Goal: Transaction & Acquisition: Purchase product/service

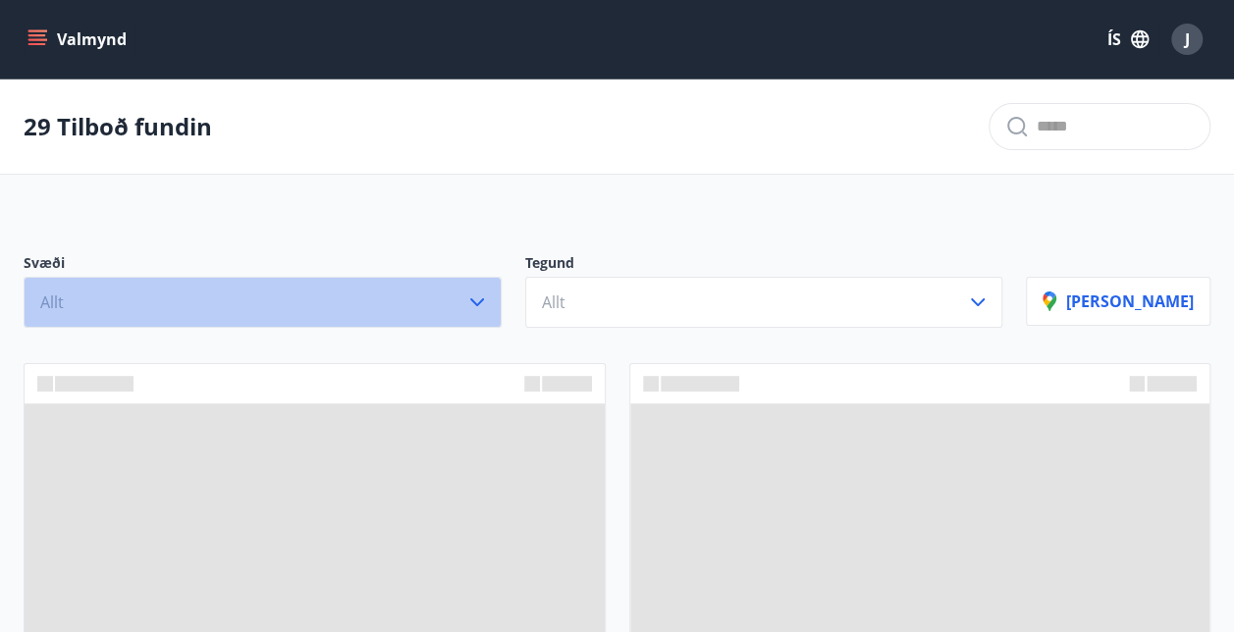
click at [489, 294] on icon "button" at bounding box center [477, 302] width 24 height 24
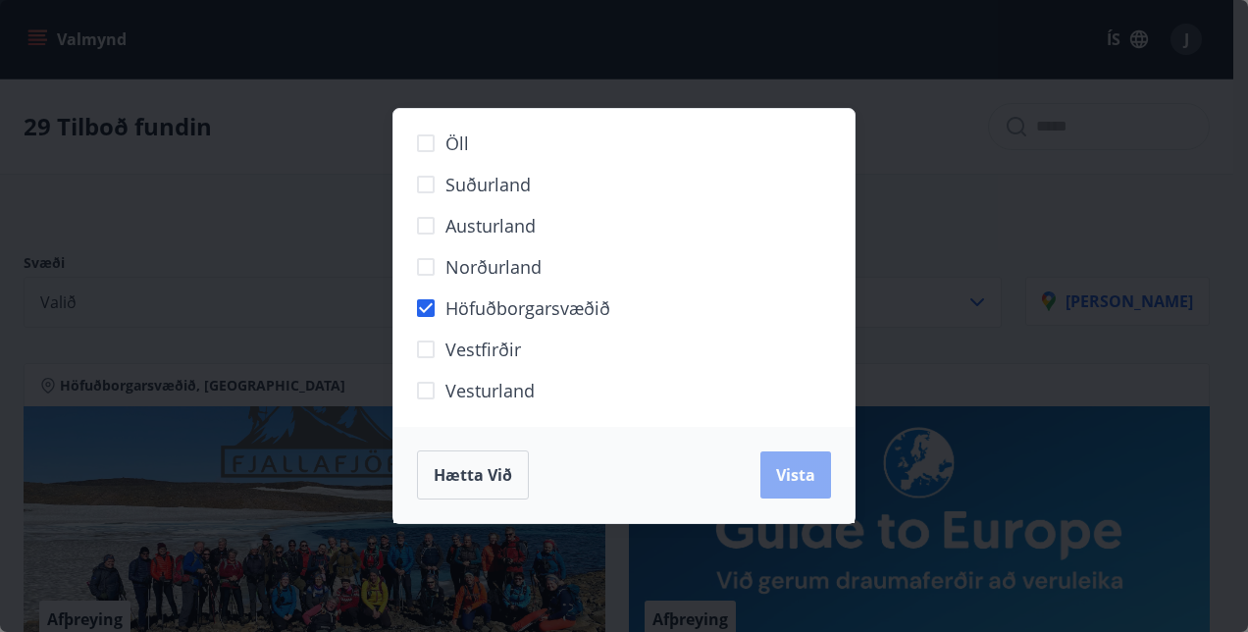
click at [780, 462] on button "Vista" at bounding box center [796, 474] width 71 height 47
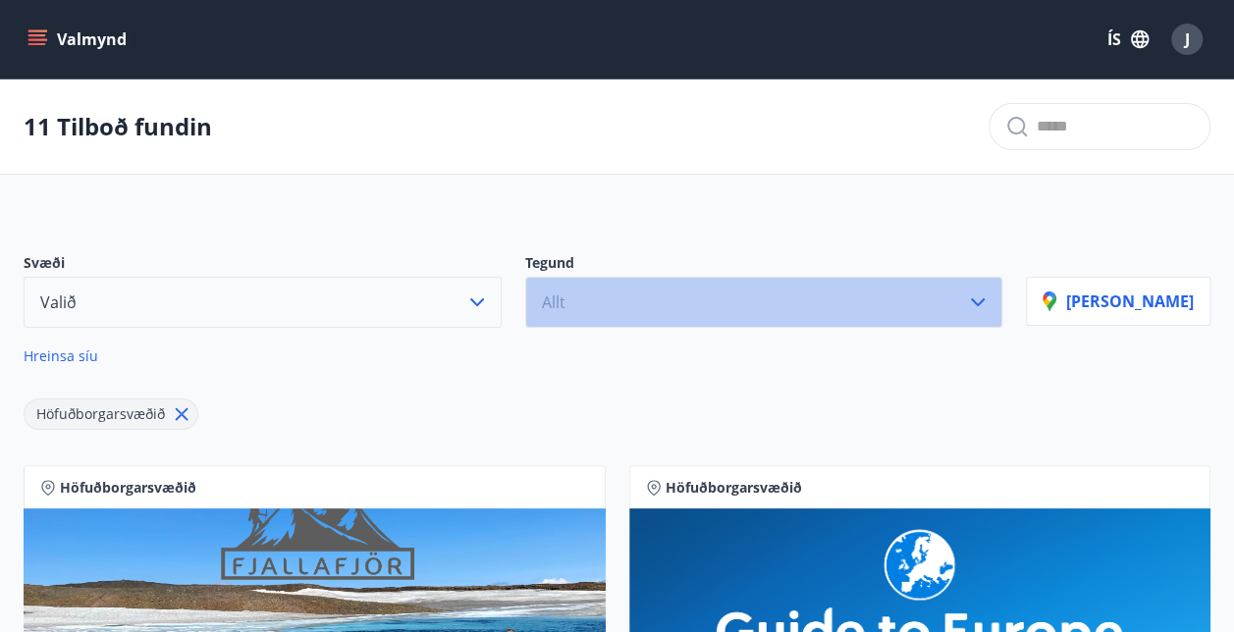
click at [740, 304] on button "Allt" at bounding box center [764, 302] width 478 height 51
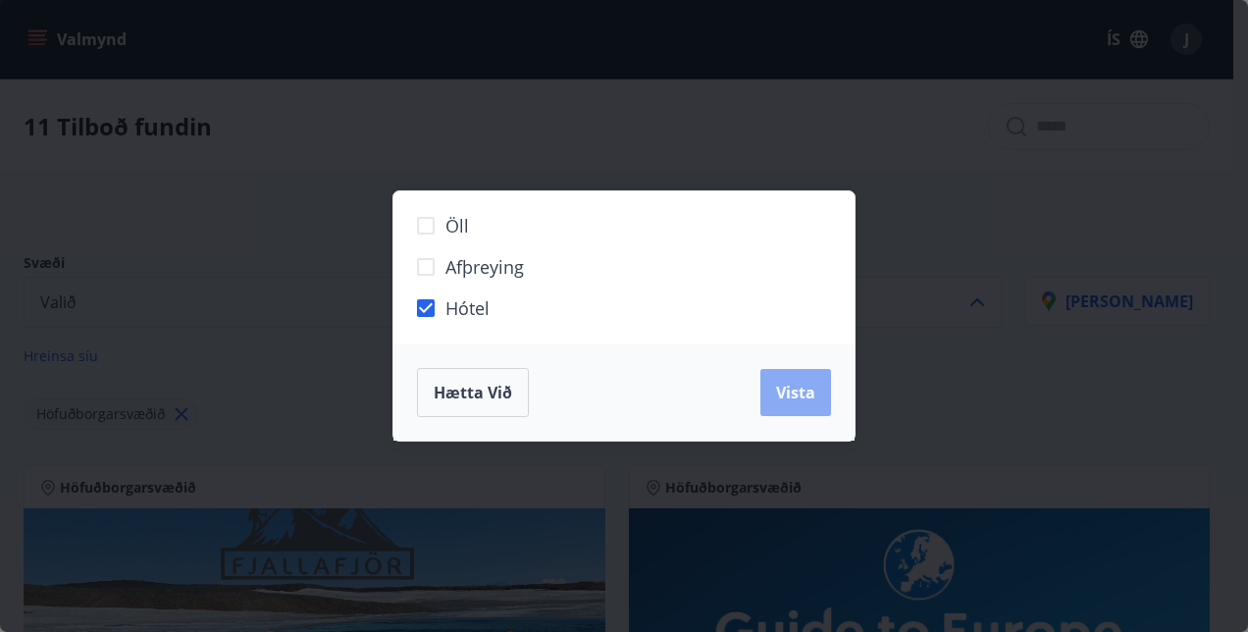
click at [779, 401] on span "Vista" at bounding box center [795, 393] width 39 height 22
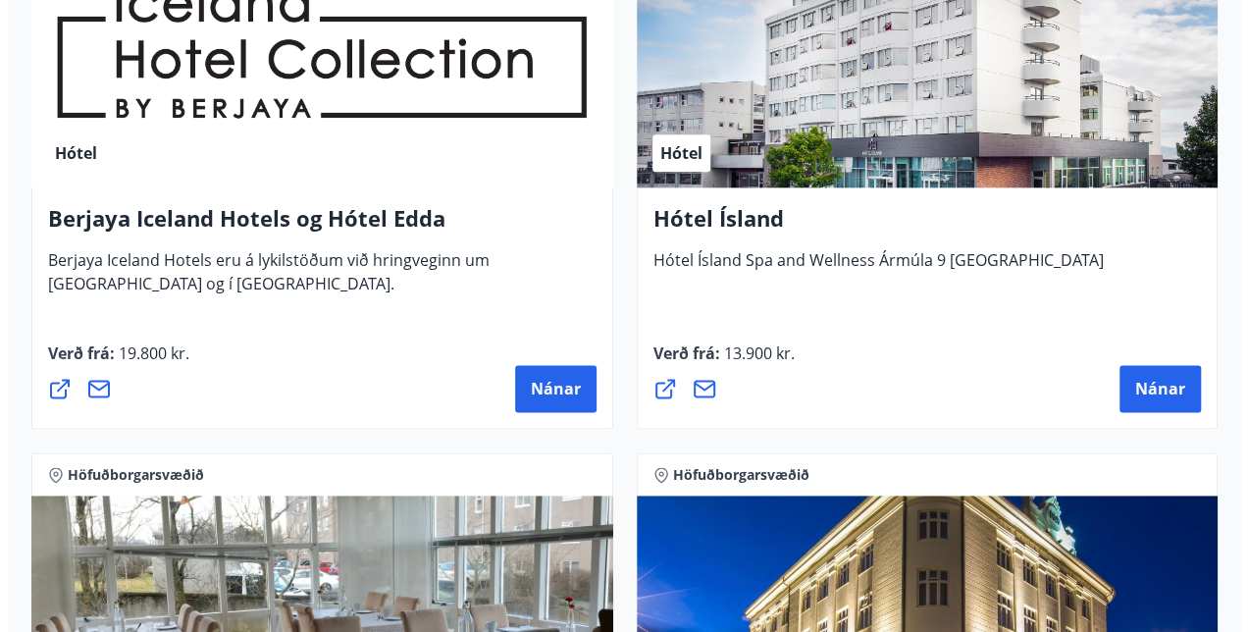
scroll to position [1123, 0]
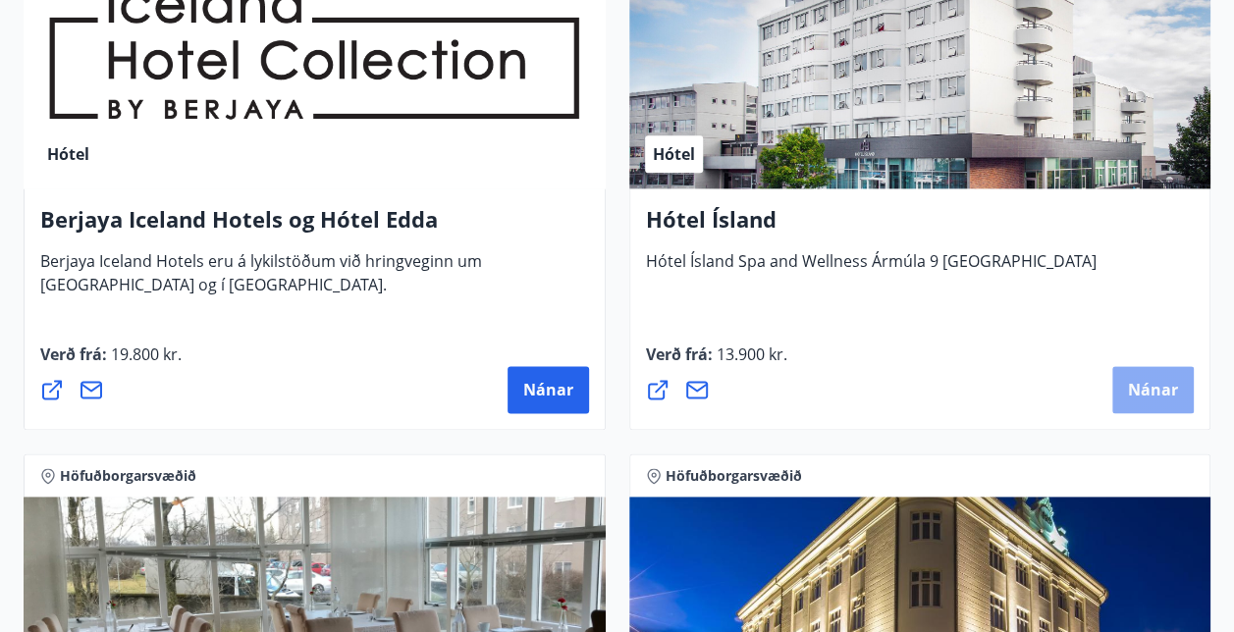
click at [1142, 379] on span "Nánar" at bounding box center [1153, 390] width 50 height 22
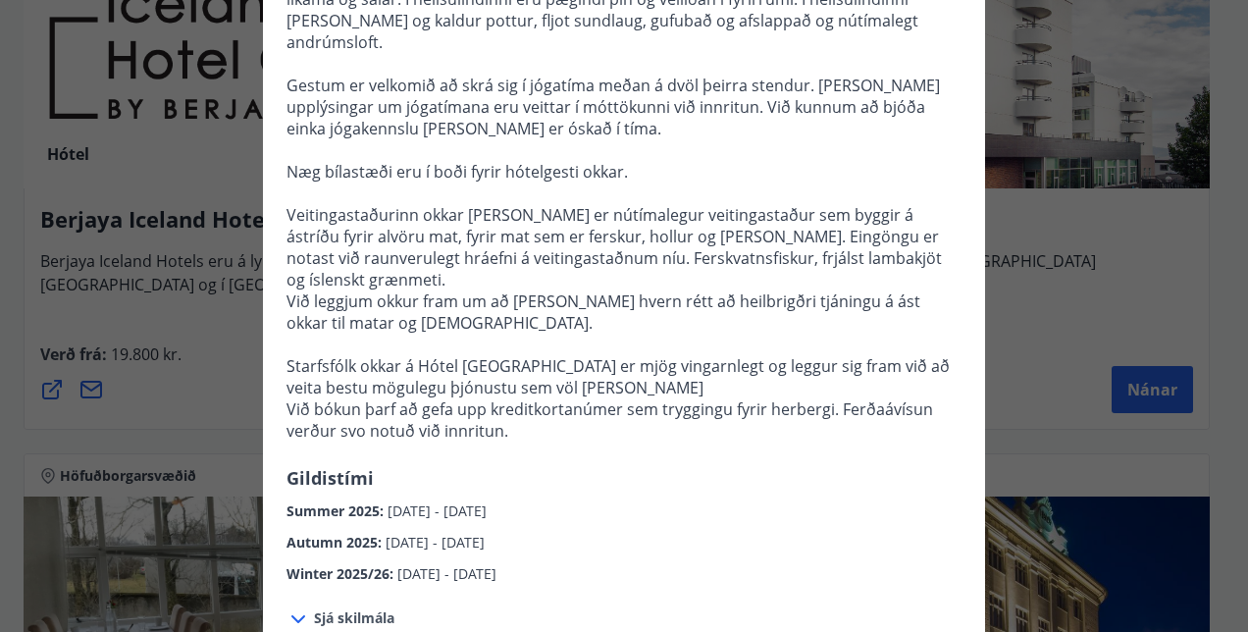
scroll to position [486, 0]
click at [869, 552] on div "Winter 2025/26 : [DATE] - [DATE]" at bounding box center [624, 567] width 675 height 31
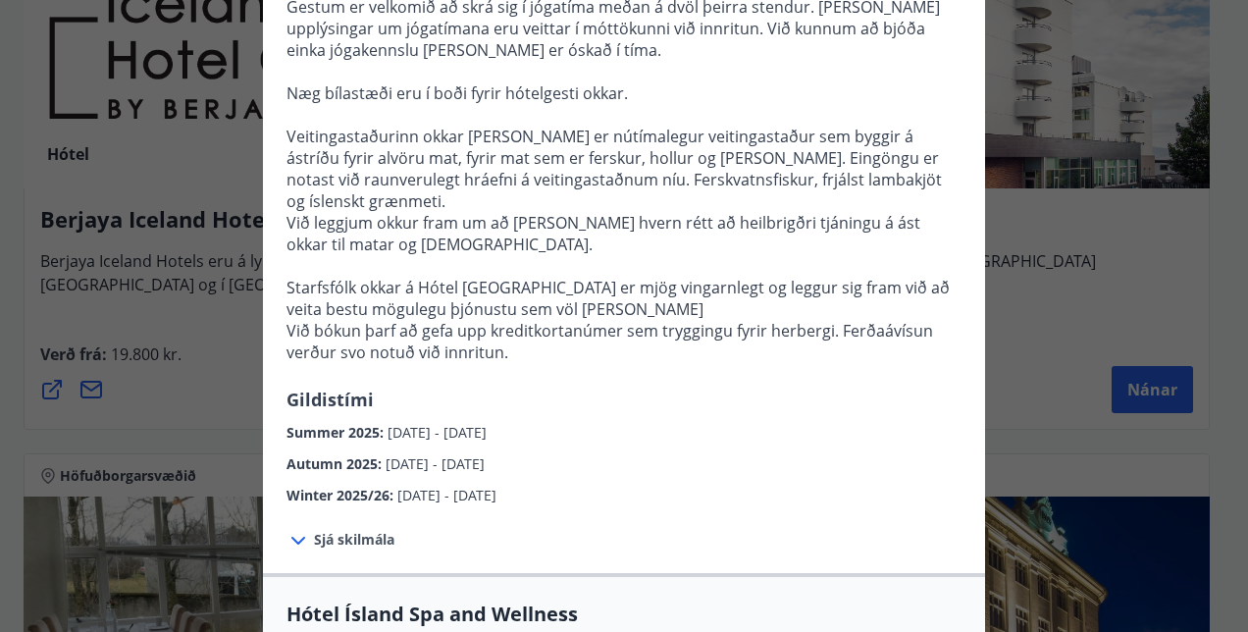
scroll to position [568, 0]
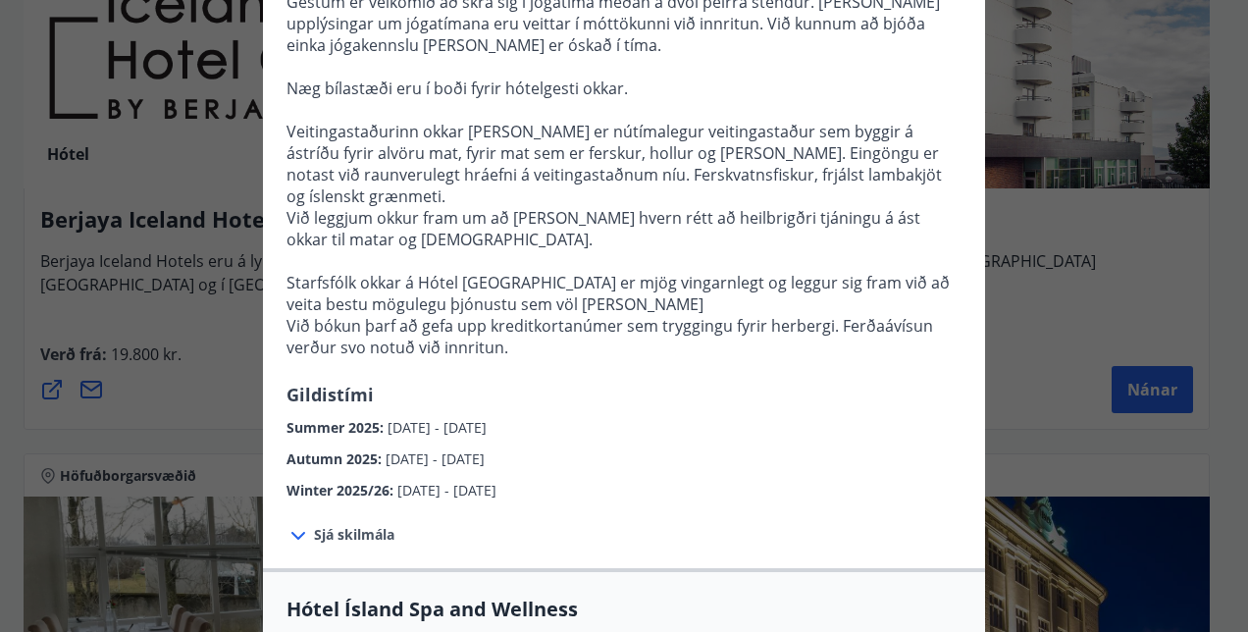
click at [362, 525] on span "Sjá skilmála" at bounding box center [354, 535] width 80 height 20
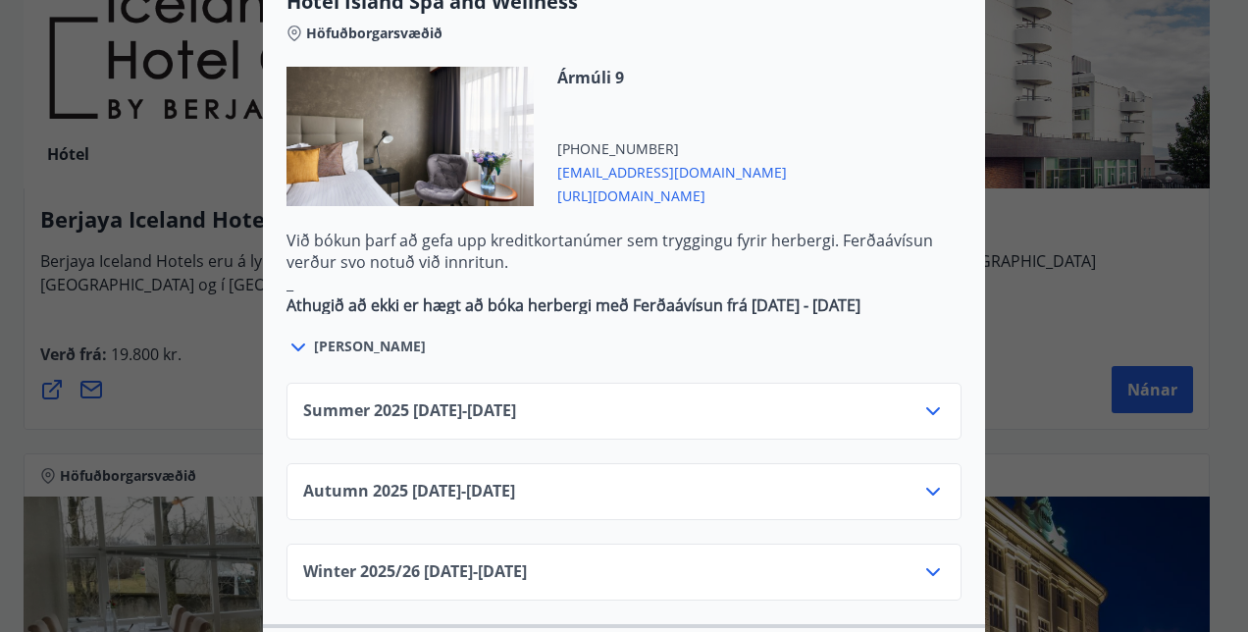
scroll to position [1304, 0]
click at [815, 479] on div "Autumn [PHONE_NUMBER][DATE] - [DATE]" at bounding box center [624, 498] width 642 height 39
click at [926, 479] on icon at bounding box center [933, 491] width 24 height 24
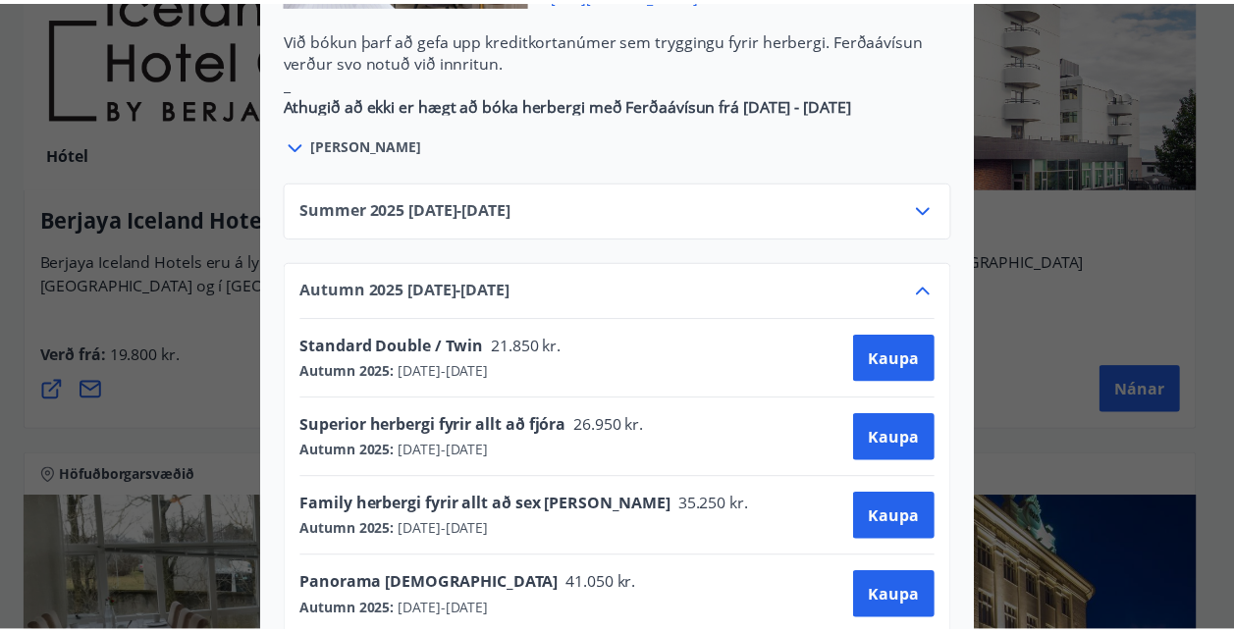
scroll to position [0, 0]
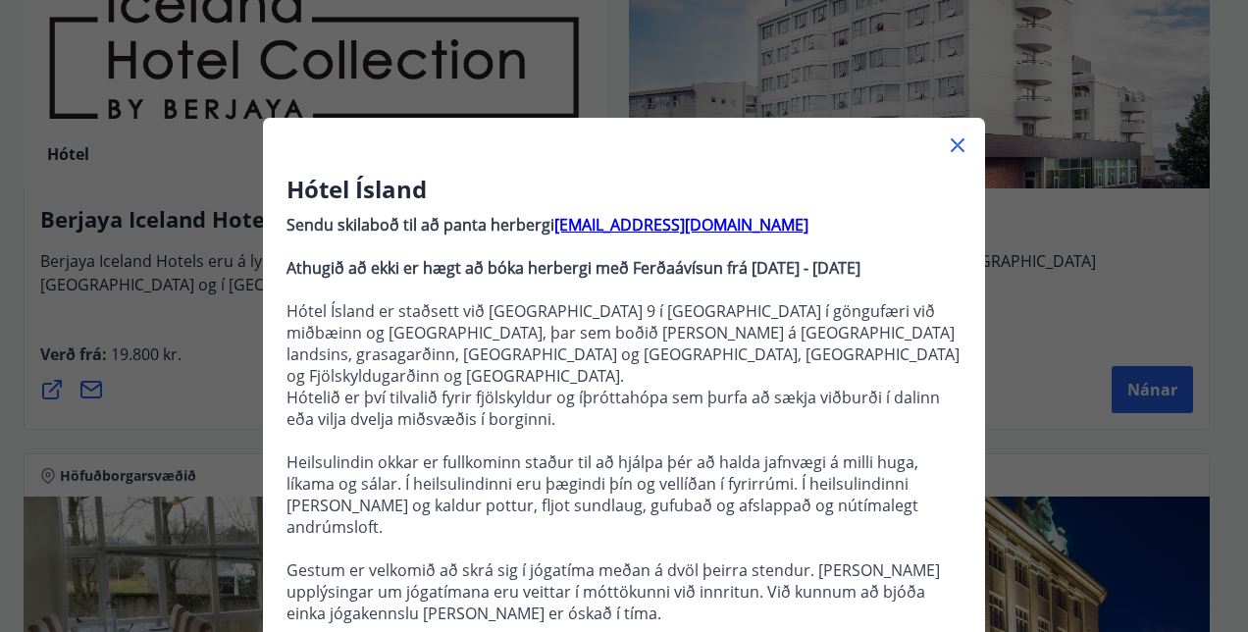
click at [1016, 257] on div "Hótel Ísland Sendu skilaboð til að panta herbergi [EMAIL_ADDRESS][DOMAIN_NAME] …" at bounding box center [624, 316] width 1248 height 632
click at [953, 145] on icon at bounding box center [958, 145] width 24 height 24
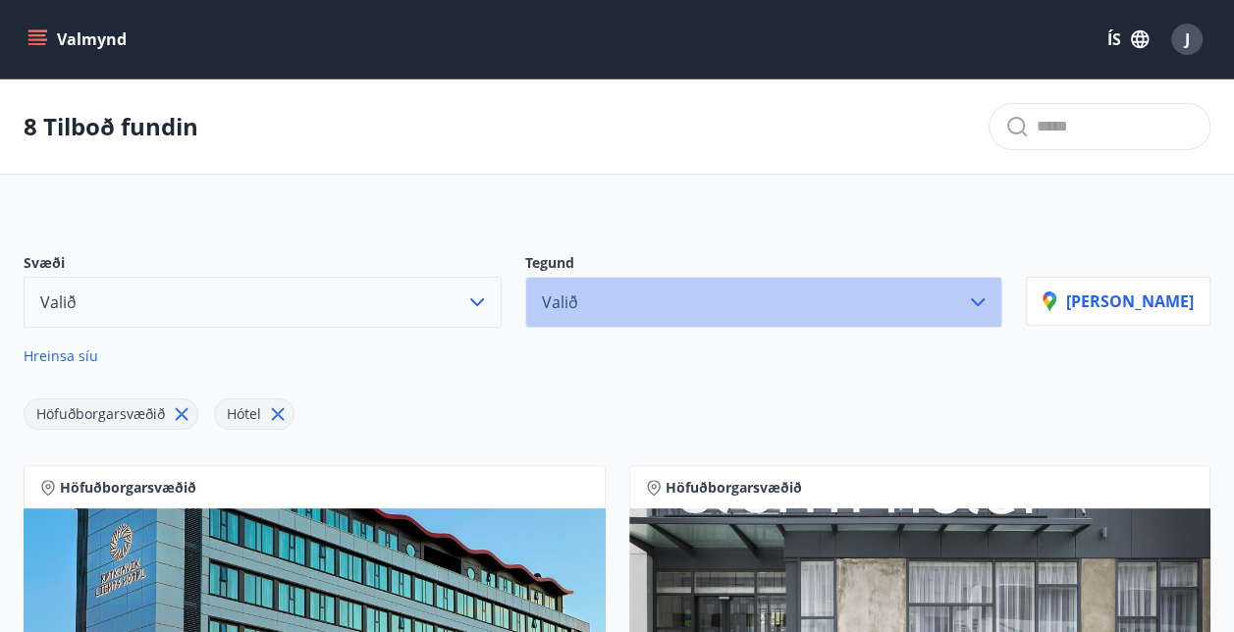
click at [643, 304] on button "Valið" at bounding box center [764, 302] width 478 height 51
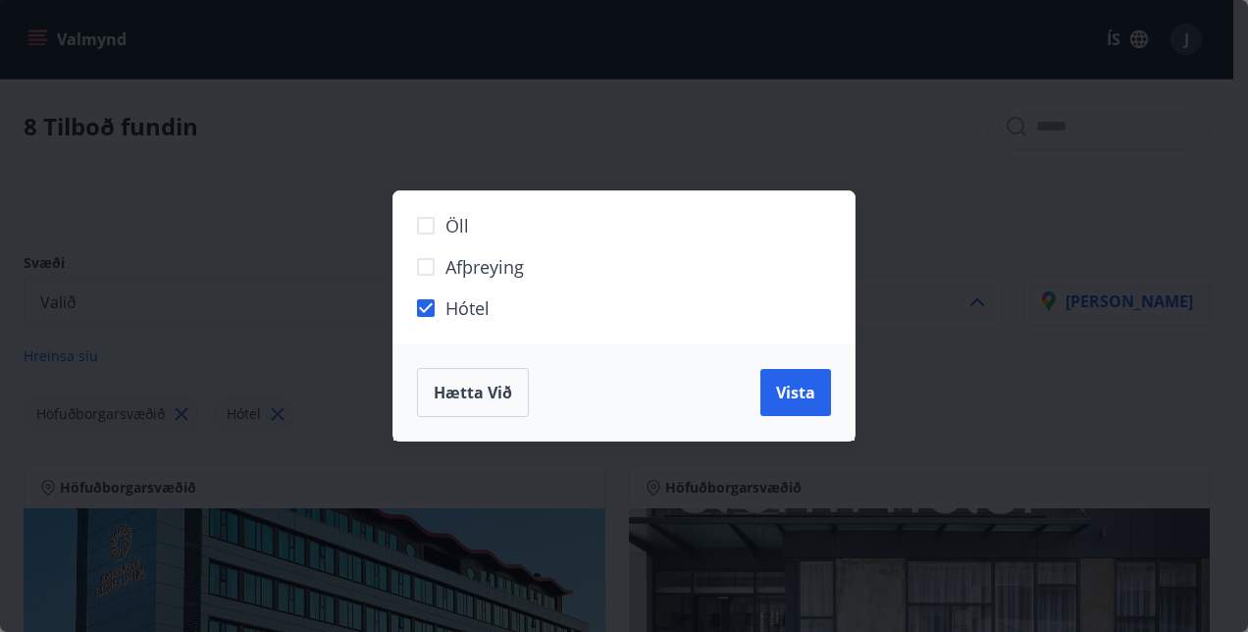
click at [464, 367] on div "Hætta við Vista" at bounding box center [624, 392] width 461 height 96
click at [461, 383] on span "Hætta við" at bounding box center [473, 393] width 79 height 22
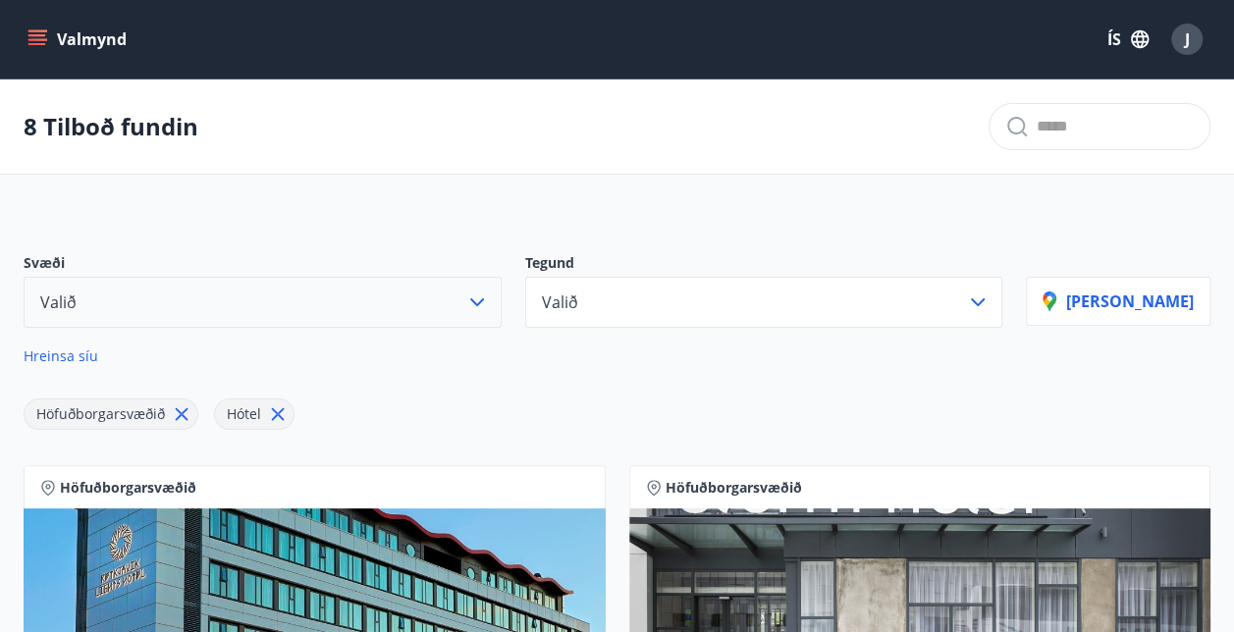
click at [46, 38] on icon "menu" at bounding box center [37, 39] width 20 height 20
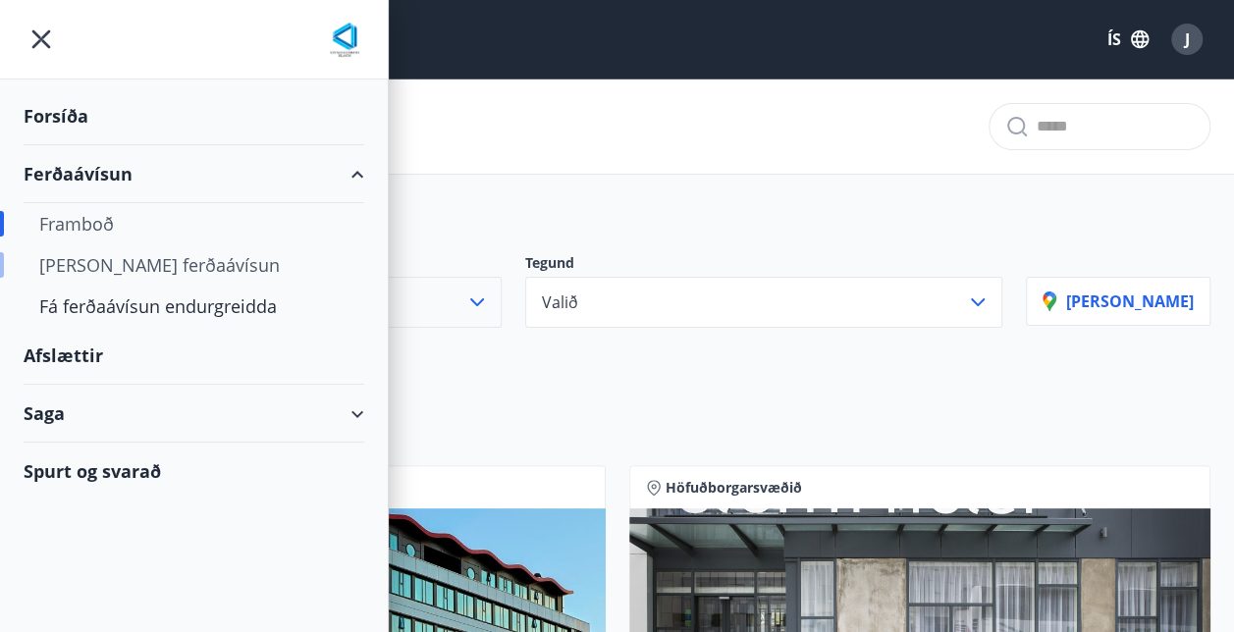
click at [136, 263] on div "[PERSON_NAME] ferðaávísun" at bounding box center [193, 264] width 309 height 41
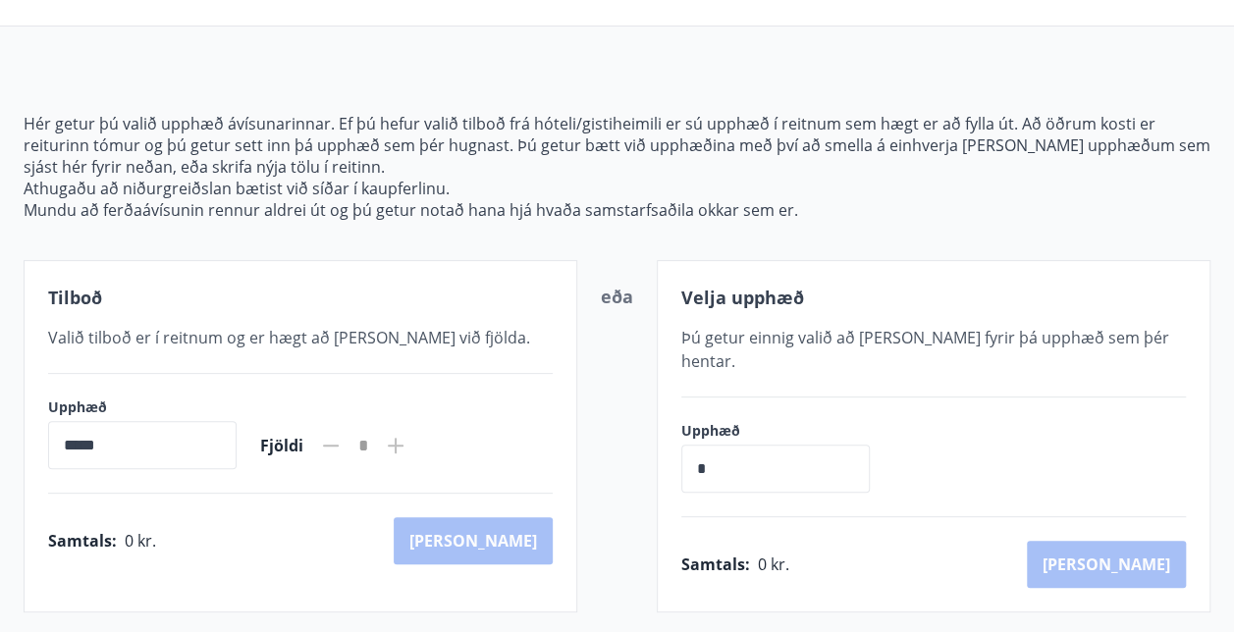
scroll to position [125, 0]
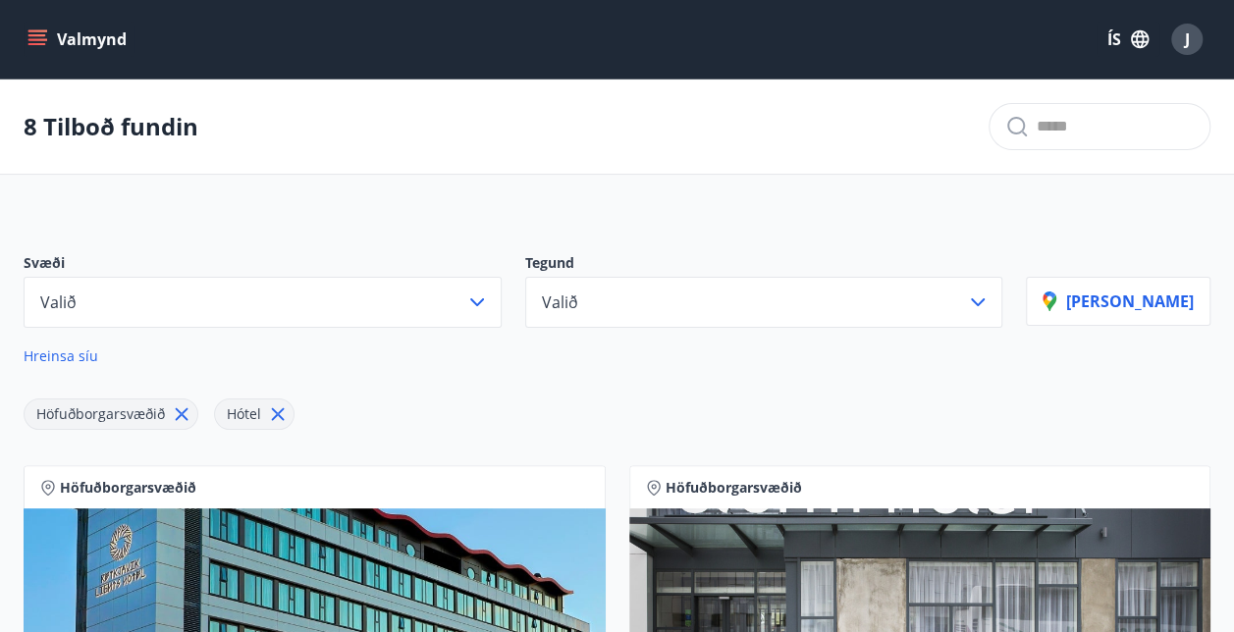
click at [42, 39] on icon "menu" at bounding box center [39, 39] width 22 height 2
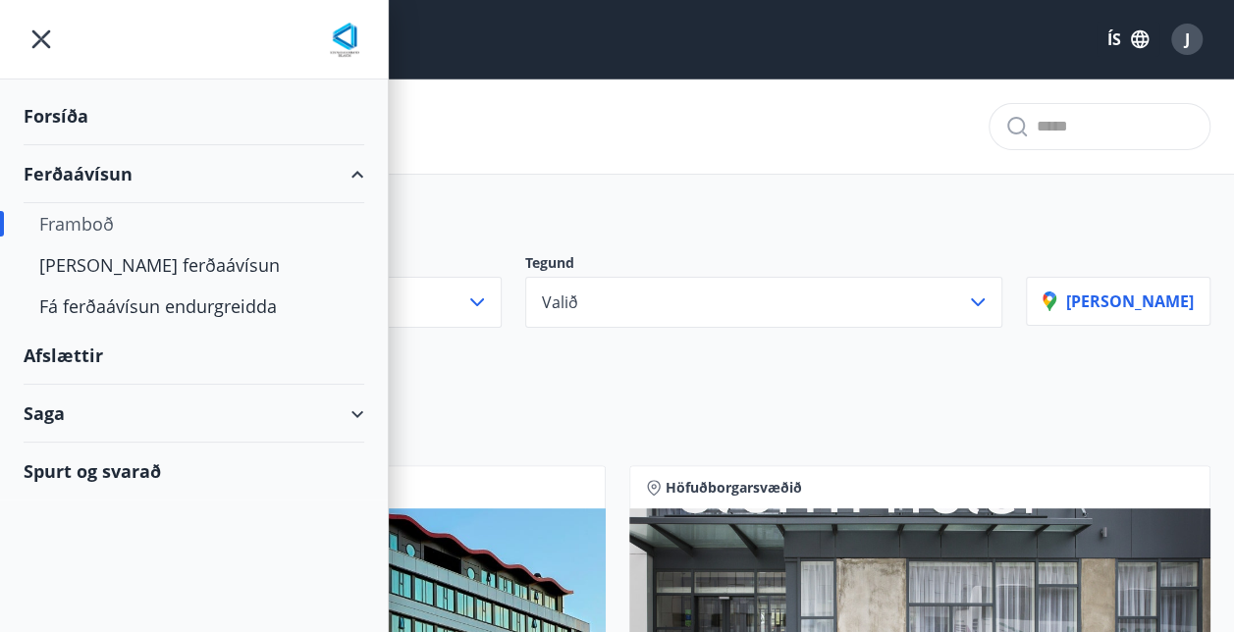
click at [47, 113] on div "Forsíða" at bounding box center [194, 116] width 341 height 58
